Goal: Transaction & Acquisition: Purchase product/service

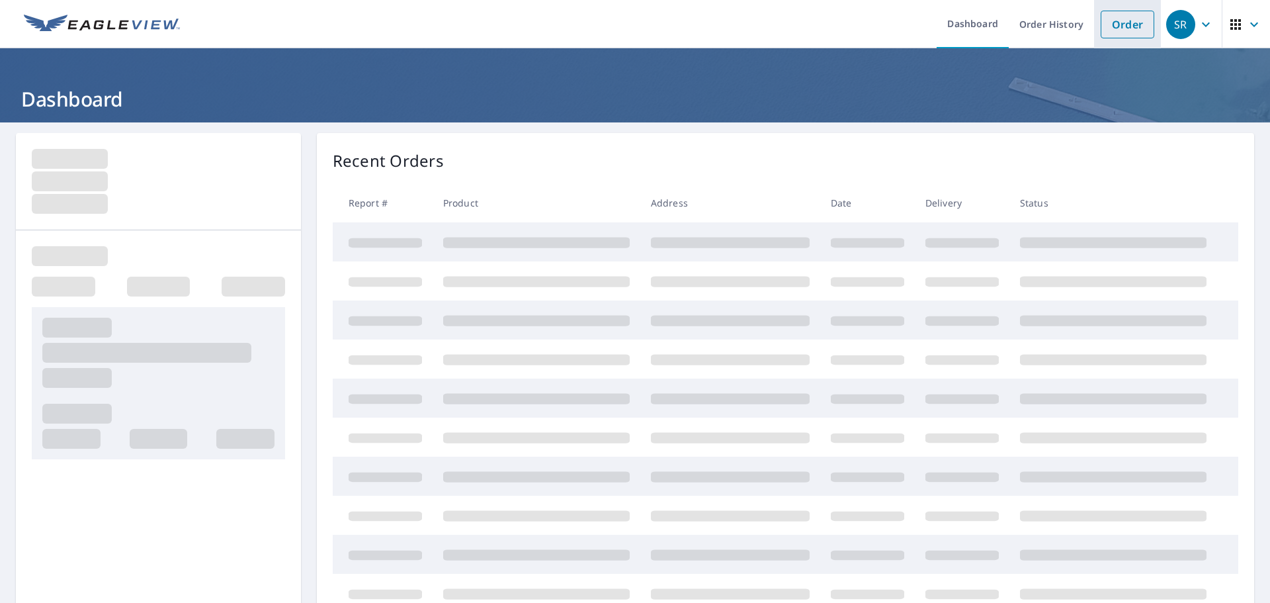
click at [1138, 30] on link "Order" at bounding box center [1128, 25] width 54 height 28
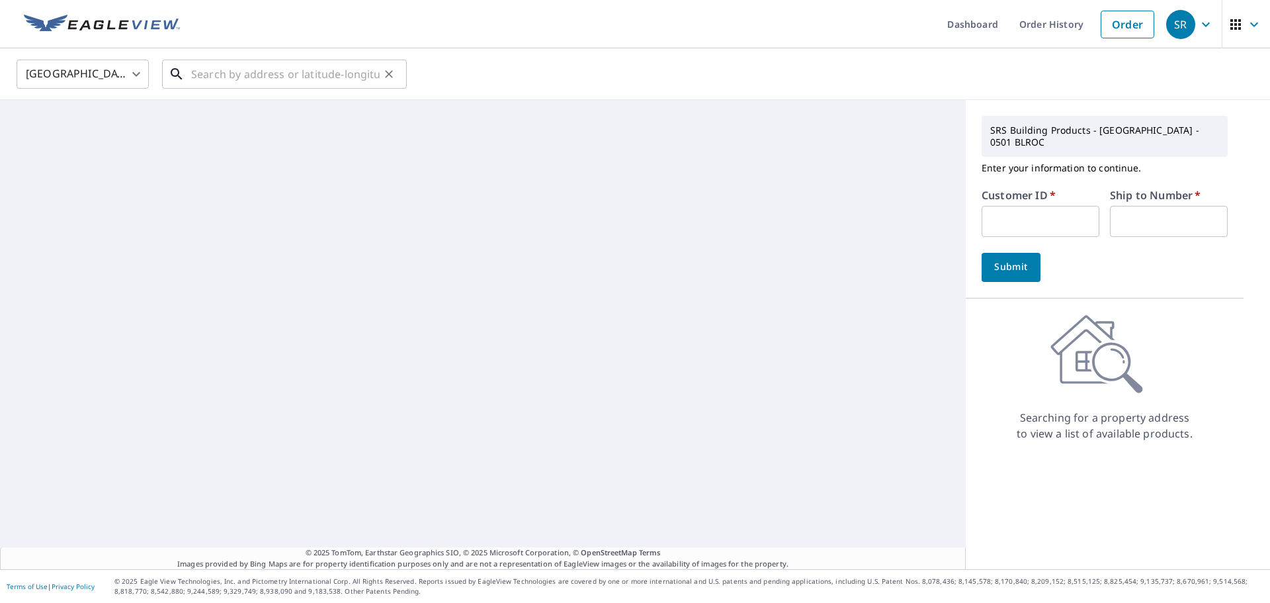
drag, startPoint x: 225, startPoint y: 59, endPoint x: 220, endPoint y: 63, distance: 7.0
click at [220, 63] on input "text" at bounding box center [285, 74] width 189 height 37
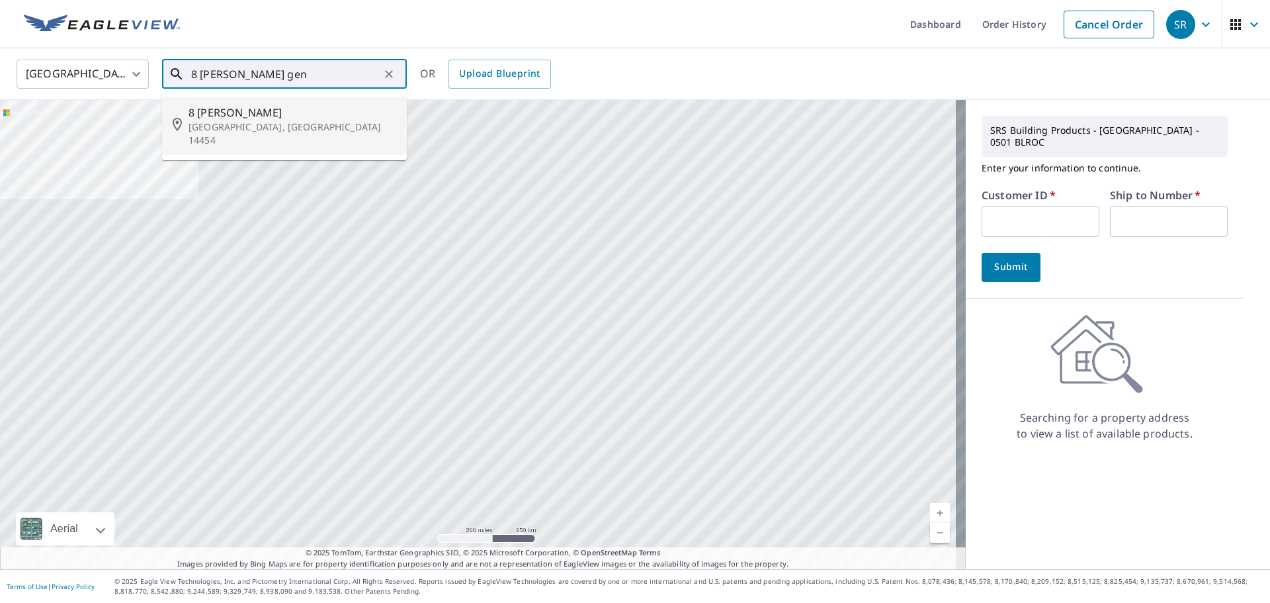
click at [223, 118] on span "8 [PERSON_NAME]" at bounding box center [293, 113] width 208 height 16
type input "[STREET_ADDRESS][PERSON_NAME]"
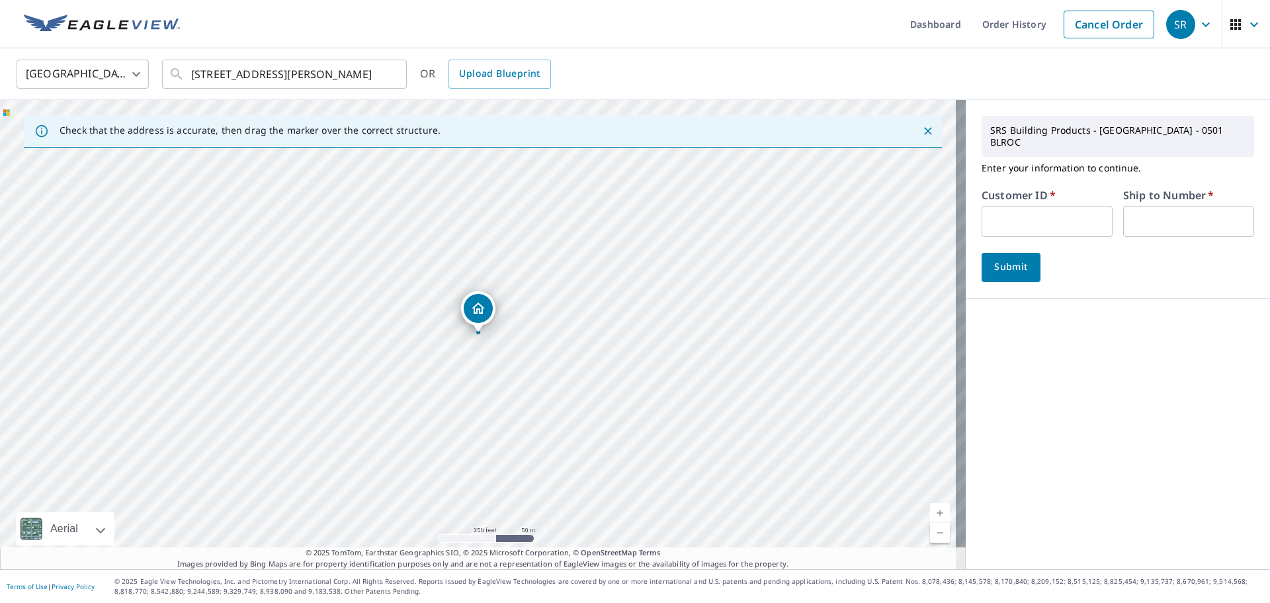
click at [1058, 216] on input "text" at bounding box center [1047, 221] width 131 height 31
type input "TAB501"
click at [1154, 207] on input "text" at bounding box center [1188, 221] width 131 height 31
type input "01"
click at [999, 259] on span "Submit" at bounding box center [1011, 267] width 38 height 17
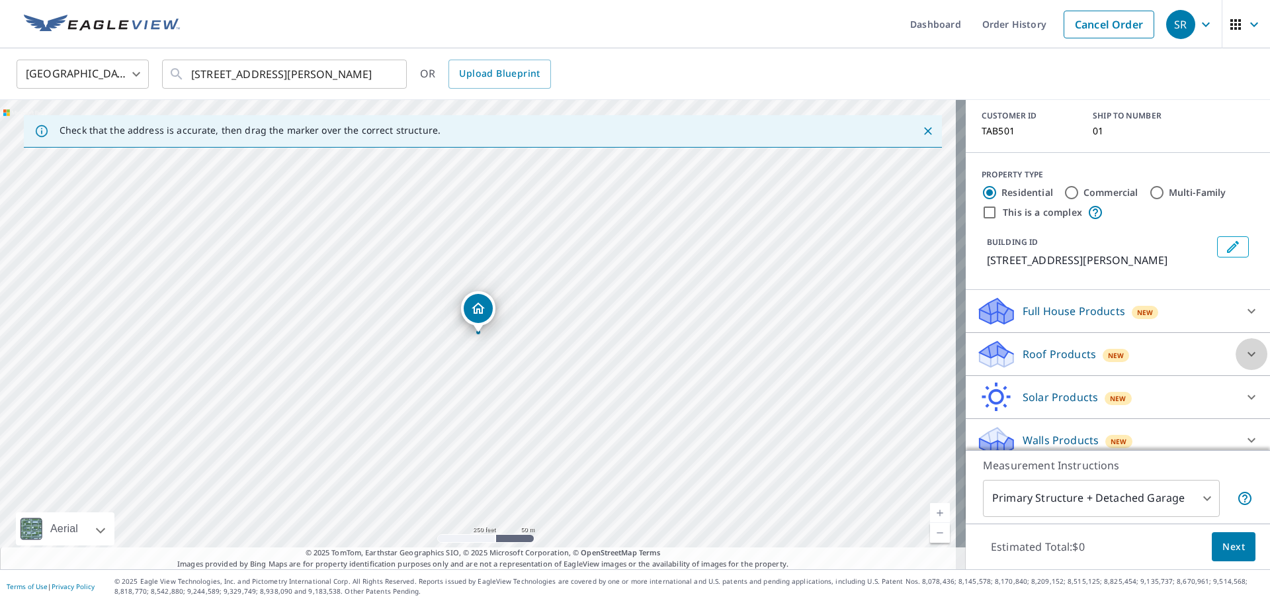
click at [1244, 346] on icon at bounding box center [1252, 354] width 16 height 16
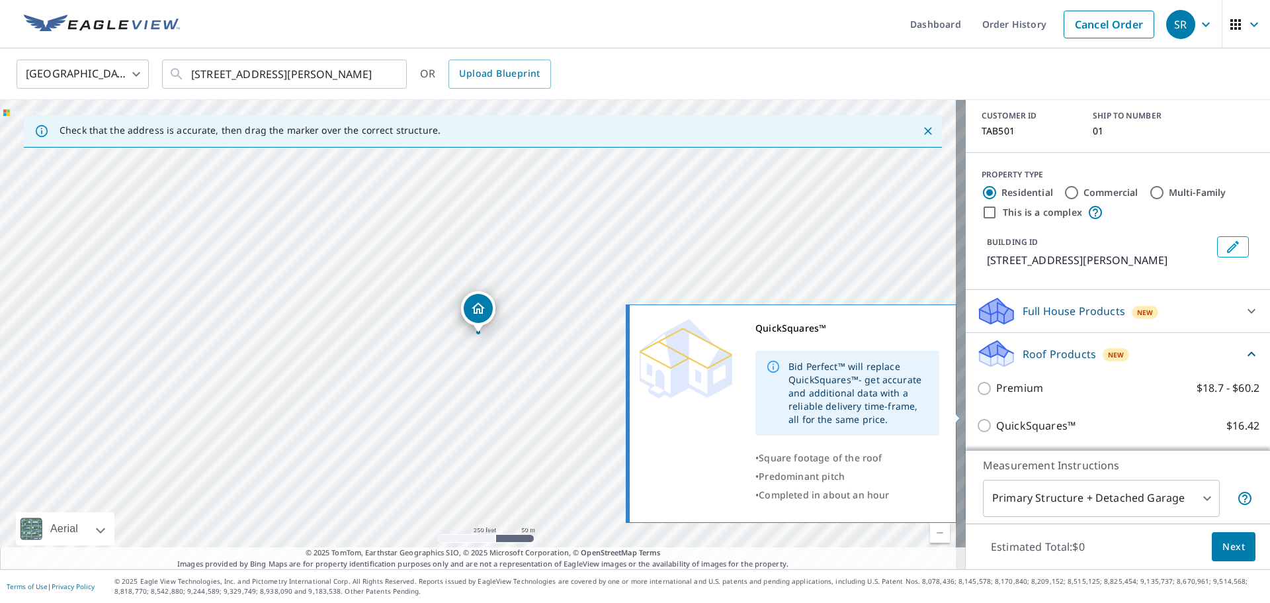
click at [996, 418] on p "QuickSquares™" at bounding box center [1035, 425] width 79 height 17
click at [990, 418] on input "QuickSquares™ $16.42" at bounding box center [986, 425] width 20 height 16
checkbox input "true"
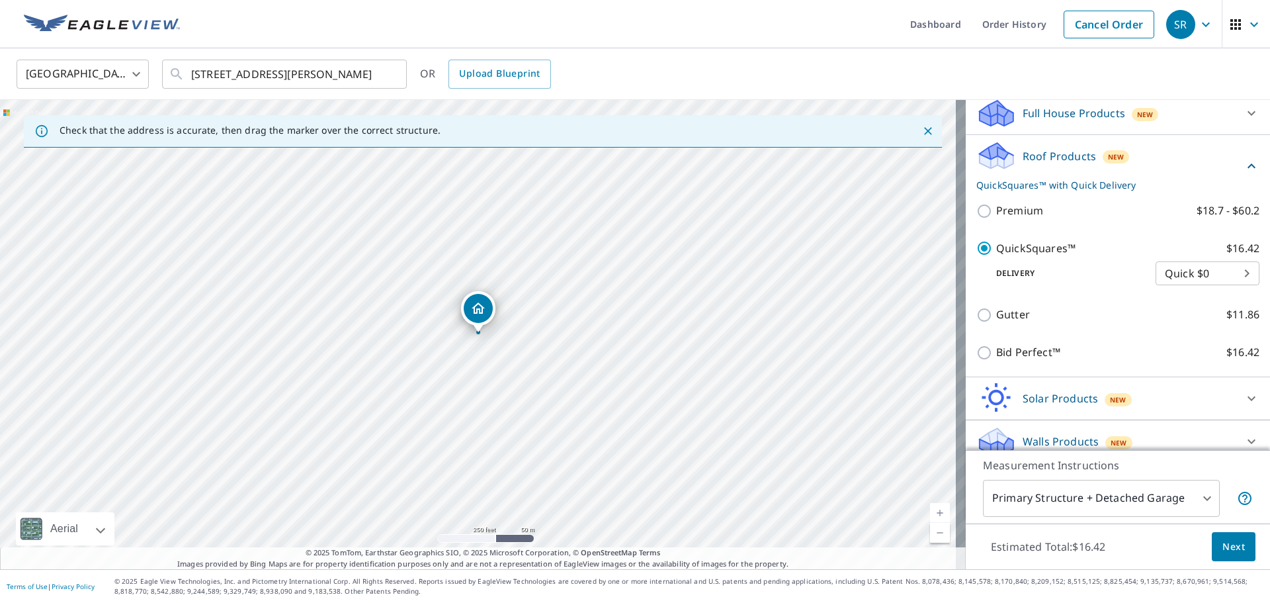
scroll to position [294, 0]
click at [1223, 548] on span "Next" at bounding box center [1233, 546] width 22 height 17
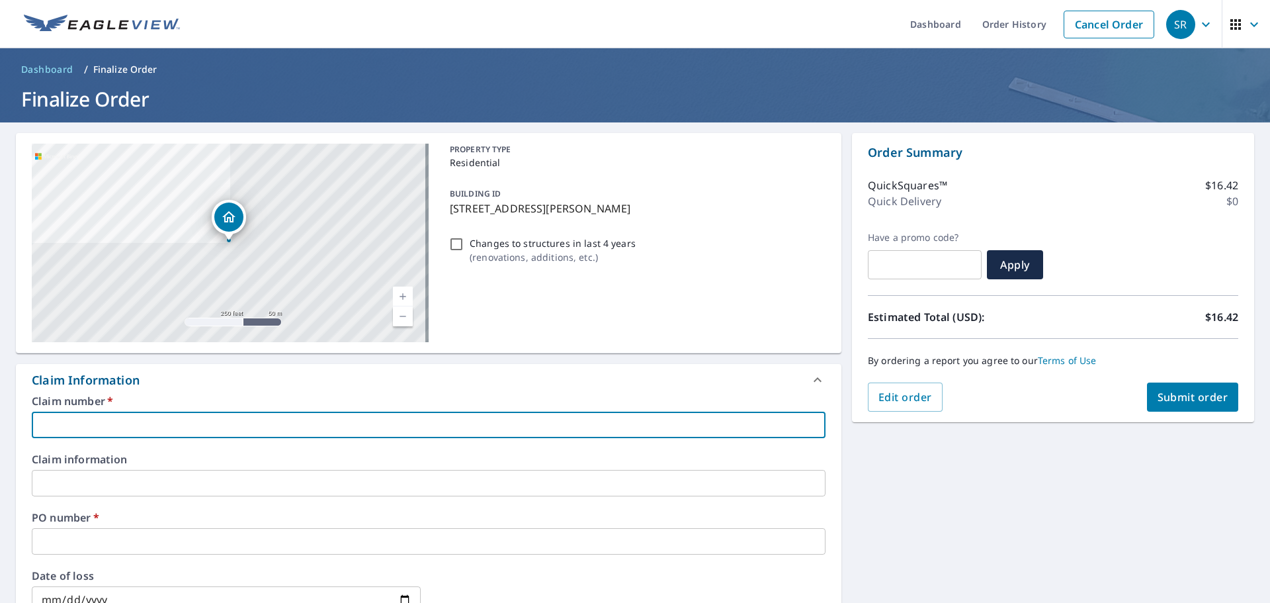
click at [139, 429] on input "text" at bounding box center [429, 424] width 794 height 26
type input "tab"
checkbox input "true"
click at [78, 532] on input "text" at bounding box center [429, 541] width 794 height 26
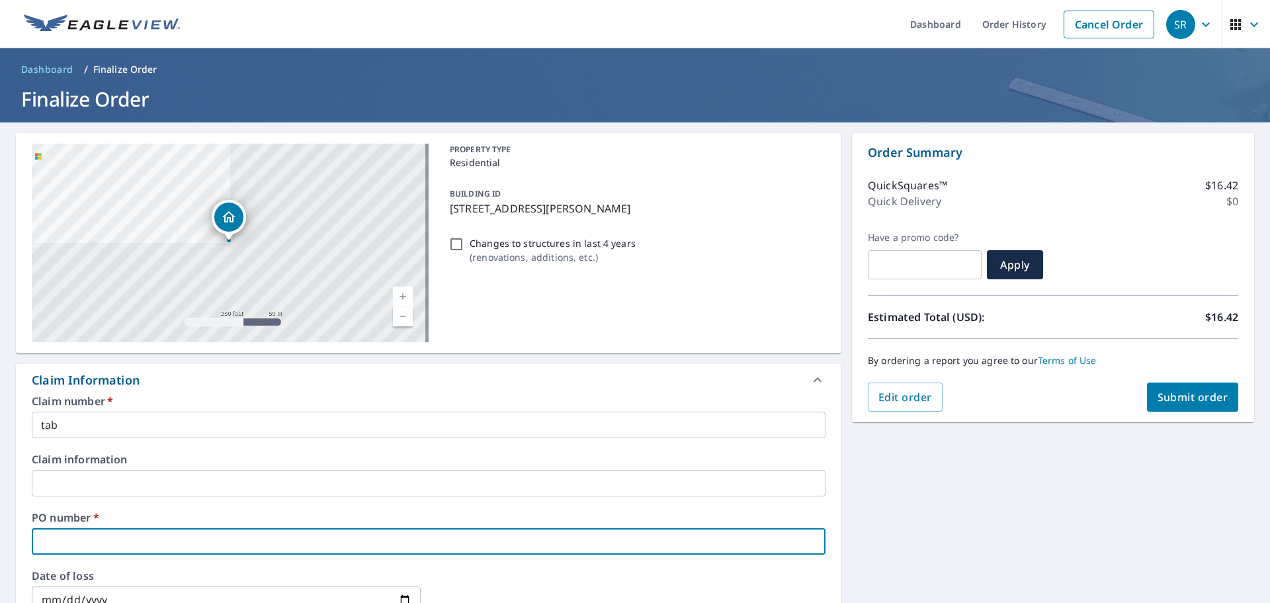
type input "8"
checkbox input "true"
type input "8"
checkbox input "true"
type input "8 i"
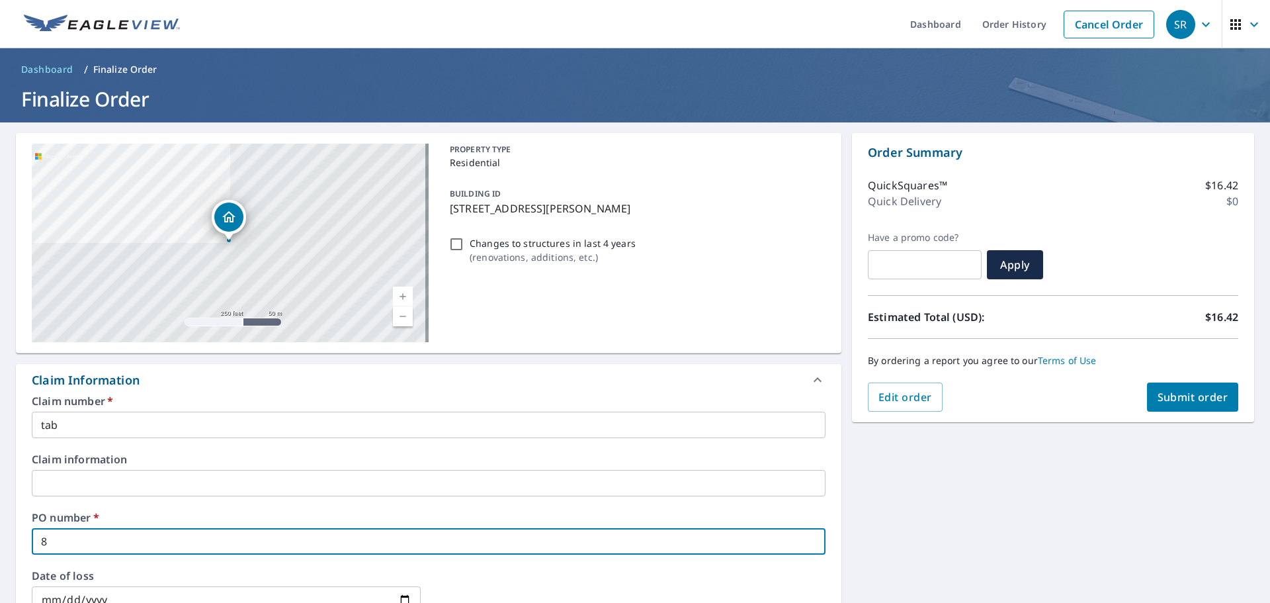
checkbox input "true"
type input "8 iy"
checkbox input "true"
type input "8 i"
checkbox input "true"
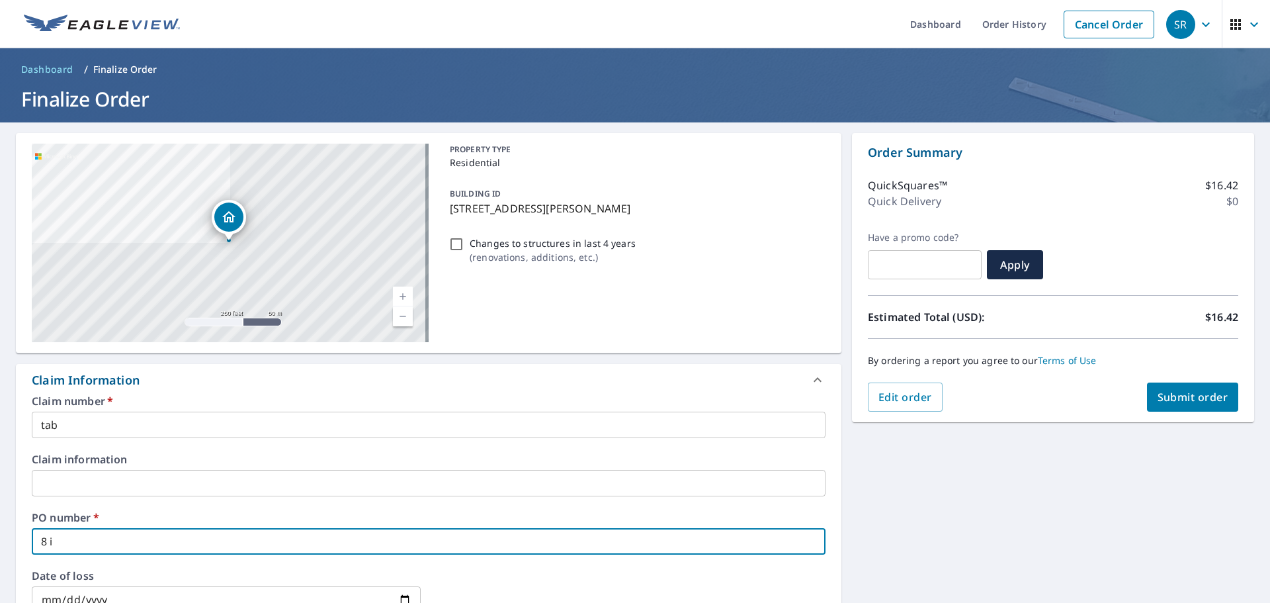
type input "8 iv"
checkbox input "true"
type input "8 ivy"
checkbox input "true"
type input "8 ivy"
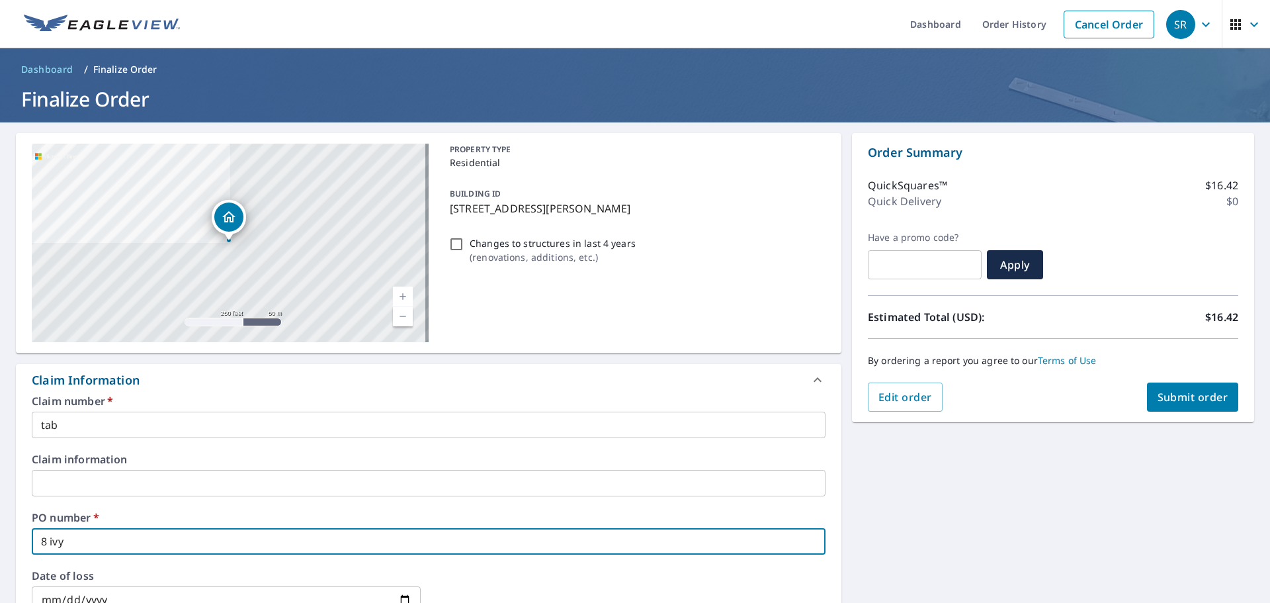
checkbox input "true"
type input "8 ivy l"
checkbox input "true"
type input "8 ivy la"
checkbox input "true"
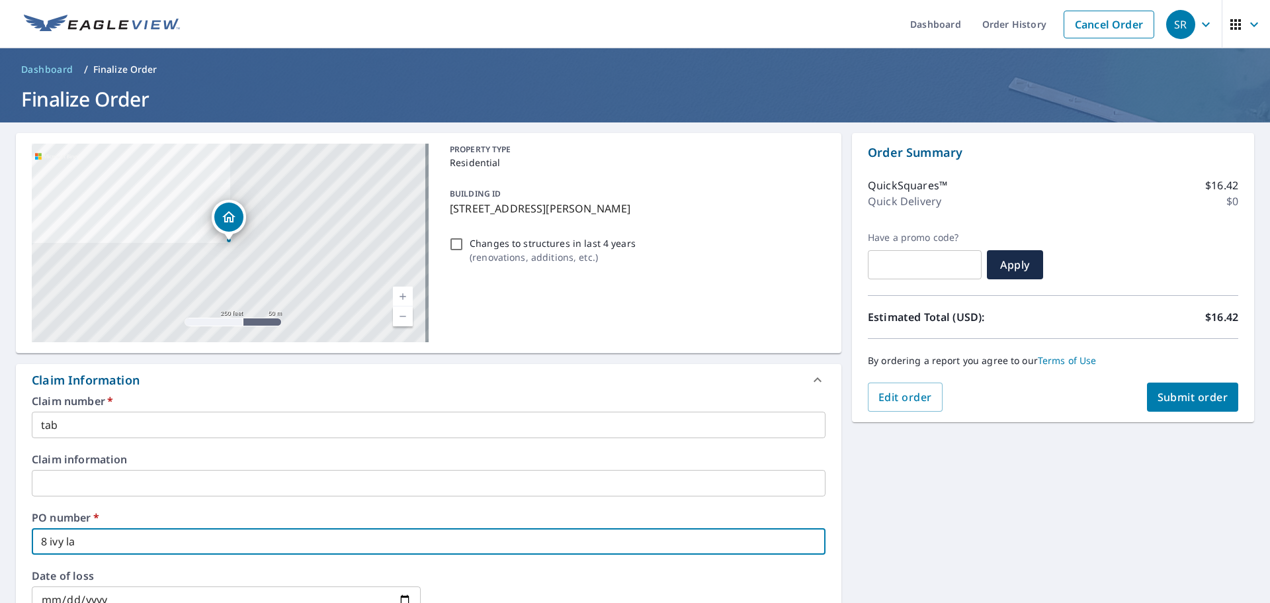
type input "8 [PERSON_NAME]"
checkbox input "true"
type input "[STREET_ADDRESS][PERSON_NAME]"
checkbox input "true"
type input "[STREET_ADDRESS][PERSON_NAME]"
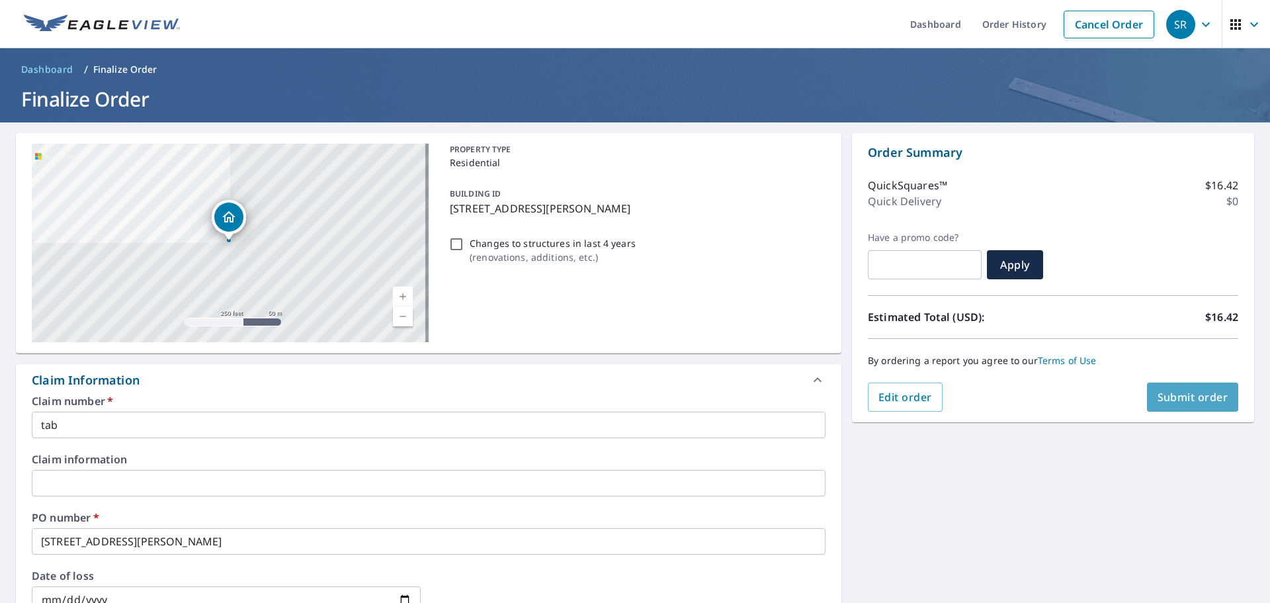
click at [1167, 405] on button "Submit order" at bounding box center [1193, 396] width 92 height 29
checkbox input "true"
